Goal: Entertainment & Leisure: Browse casually

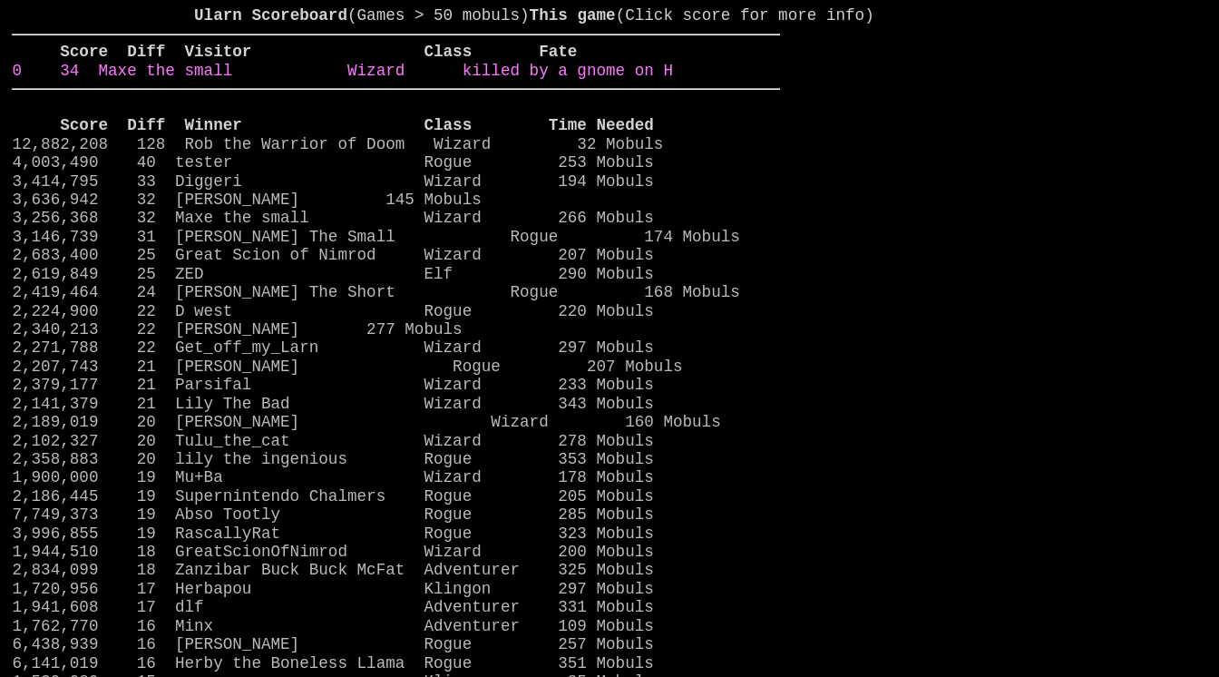
click at [673, 80] on link "0 34 Maxe the small Wizard killed by a gnome on H" at bounding box center [342, 71] width 661 height 18
